Goal: Find specific page/section: Find specific page/section

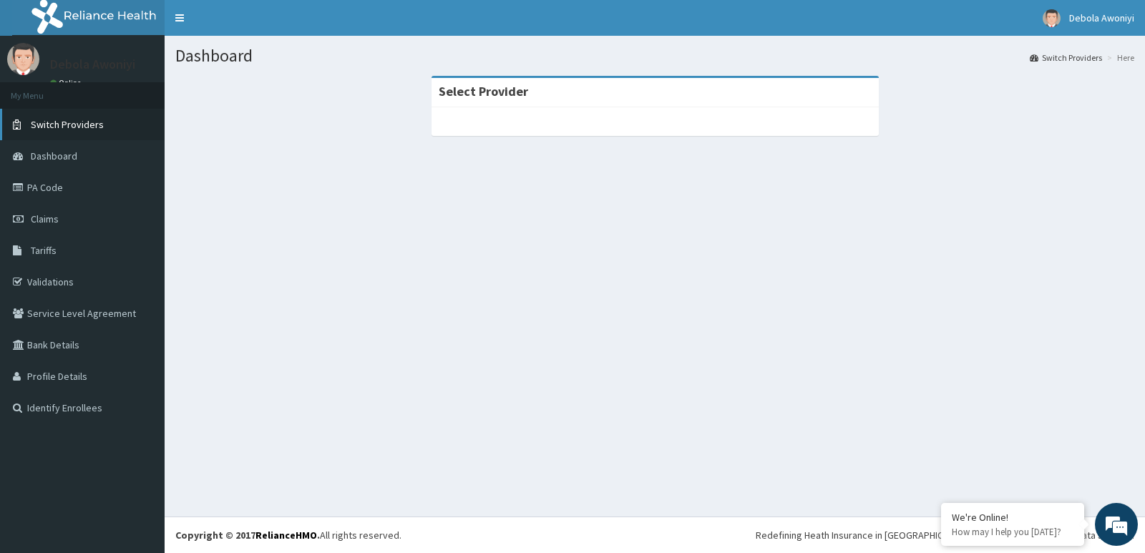
click at [34, 122] on span "Switch Providers" at bounding box center [67, 124] width 73 height 13
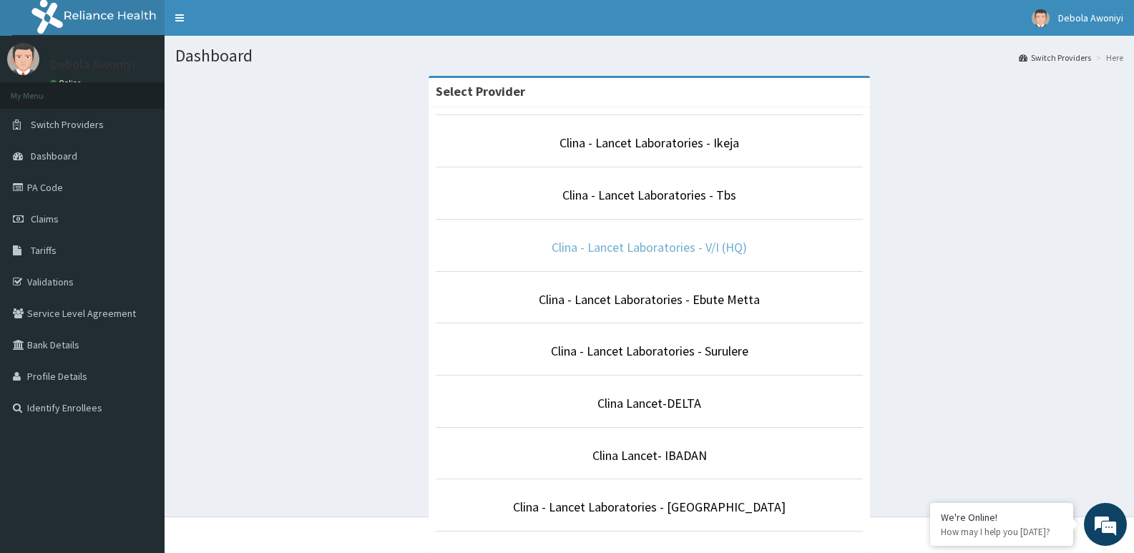
click at [603, 242] on link "Clina - Lancet Laboratories - V/I (HQ)" at bounding box center [649, 247] width 195 height 16
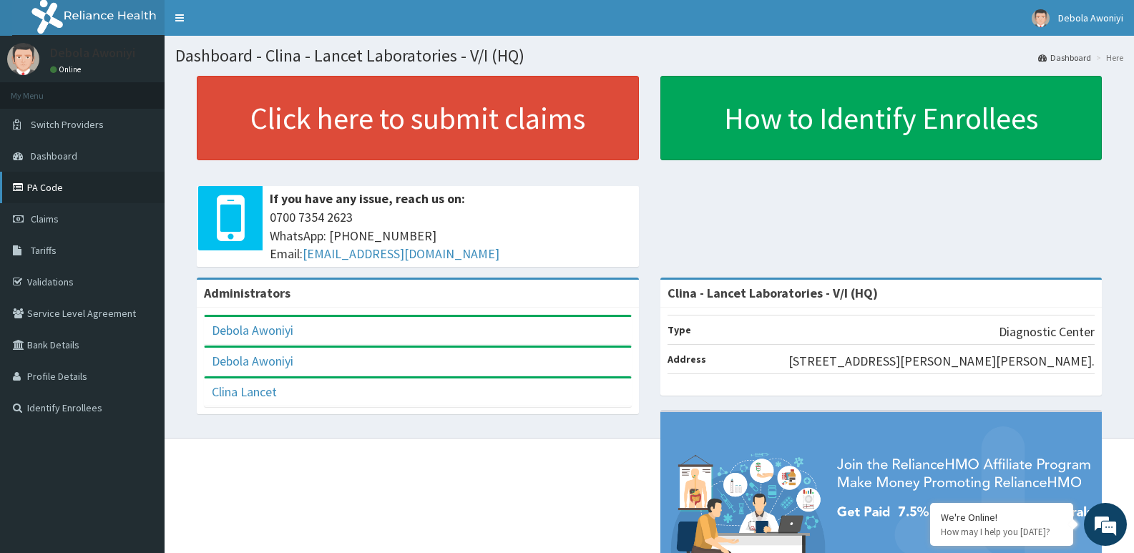
click at [95, 195] on link "PA Code" at bounding box center [82, 187] width 165 height 31
